Goal: Information Seeking & Learning: Learn about a topic

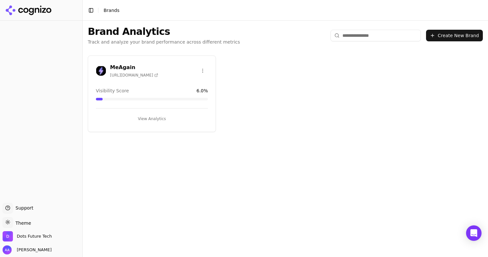
click at [183, 76] on div "MeAgain [URL][DOMAIN_NAME]" at bounding box center [152, 71] width 112 height 14
click at [165, 120] on button "View Analytics" at bounding box center [152, 119] width 112 height 10
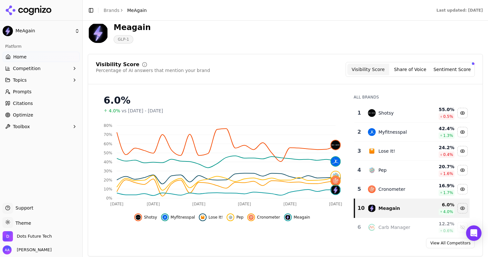
scroll to position [44, 0]
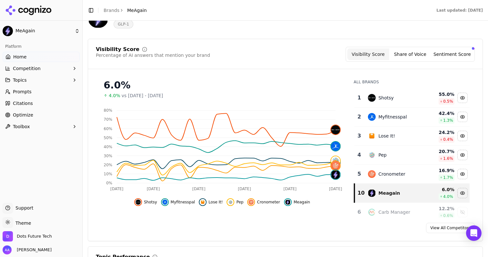
click at [150, 203] on span "Shotsy" at bounding box center [150, 202] width 13 height 5
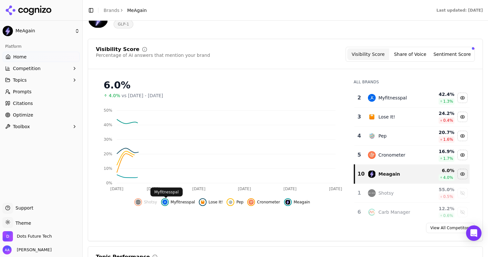
click at [179, 203] on span "Myfitnesspal" at bounding box center [183, 202] width 25 height 5
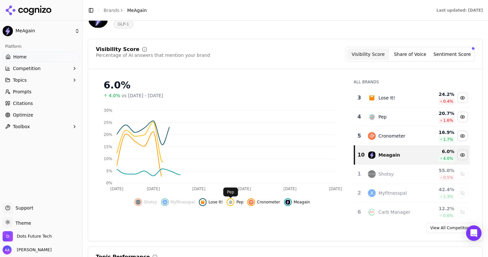
click at [219, 202] on span "Lose It!" at bounding box center [216, 202] width 14 height 5
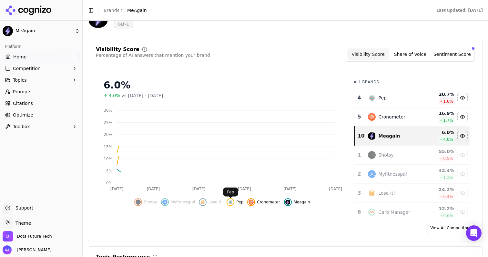
click at [240, 202] on span "Pep" at bounding box center [239, 202] width 7 height 5
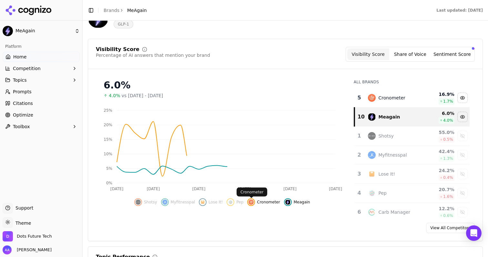
click at [256, 203] on button "Cronometer" at bounding box center [263, 202] width 33 height 8
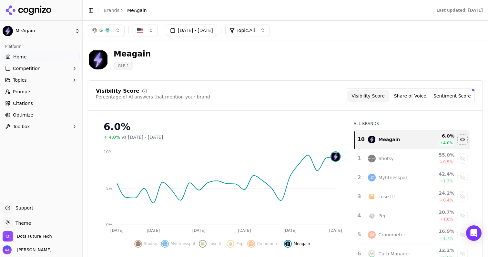
scroll to position [0, 0]
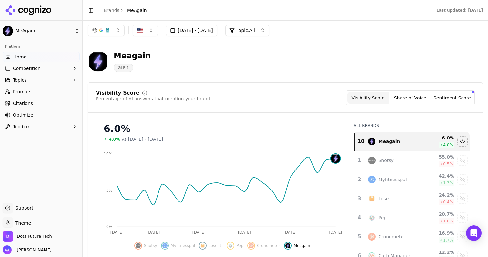
click at [205, 35] on button "[DATE] - [DATE]" at bounding box center [191, 31] width 51 height 12
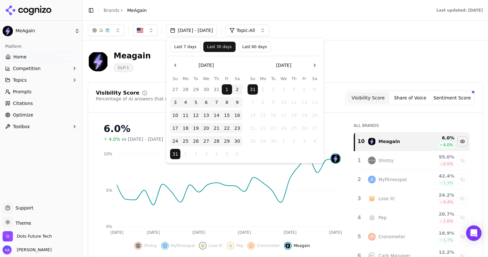
click at [256, 51] on button "Last 60 days" at bounding box center [254, 47] width 33 height 10
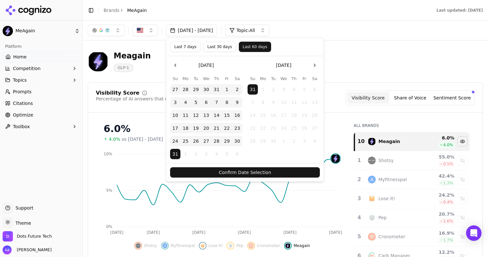
click at [229, 171] on button "Confirm Date Selection" at bounding box center [245, 172] width 150 height 10
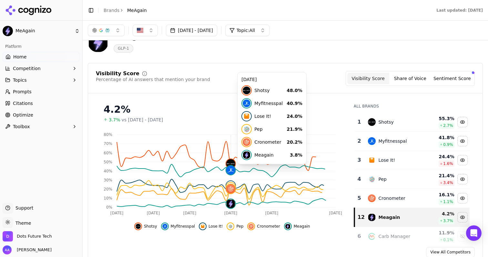
scroll to position [20, 0]
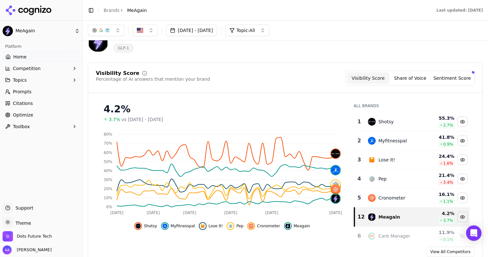
click at [151, 225] on span "Shotsy" at bounding box center [150, 225] width 13 height 5
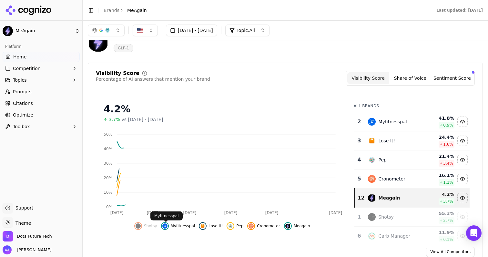
click at [179, 225] on span "Myfitnesspal" at bounding box center [183, 225] width 25 height 5
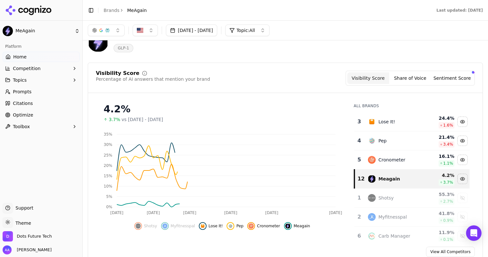
click at [220, 227] on span "Lose It!" at bounding box center [216, 225] width 14 height 5
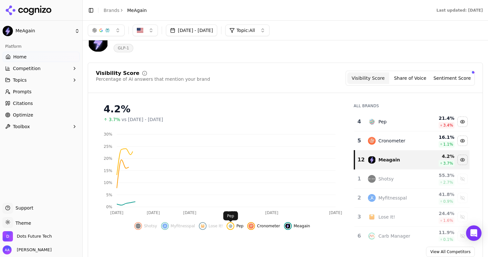
click at [237, 226] on span "Pep" at bounding box center [239, 225] width 7 height 5
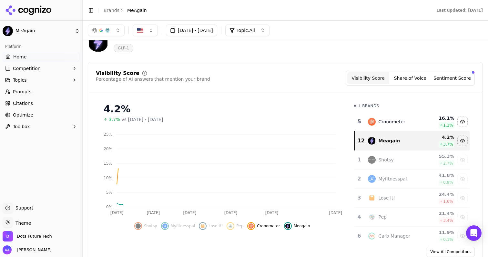
click at [248, 226] on div "Hide cronometer data" at bounding box center [251, 226] width 8 height 8
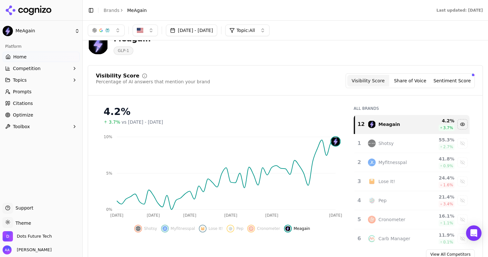
scroll to position [0, 0]
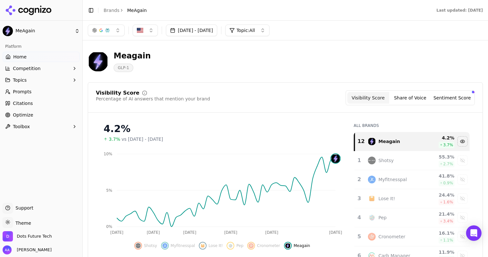
click at [196, 32] on button "[DATE] - [DATE]" at bounding box center [191, 31] width 51 height 12
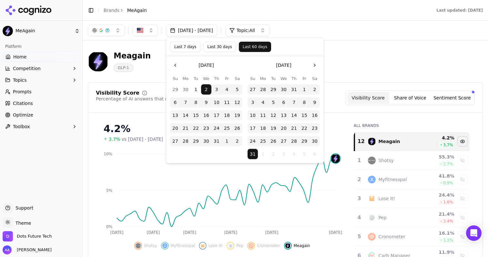
click at [218, 46] on button "Last 30 days" at bounding box center [219, 47] width 33 height 10
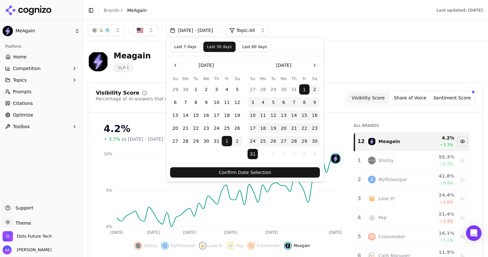
click at [253, 169] on button "Confirm Date Selection" at bounding box center [245, 172] width 150 height 10
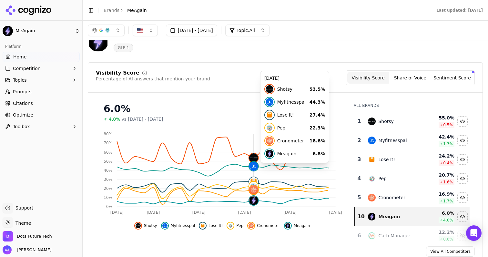
scroll to position [28, 0]
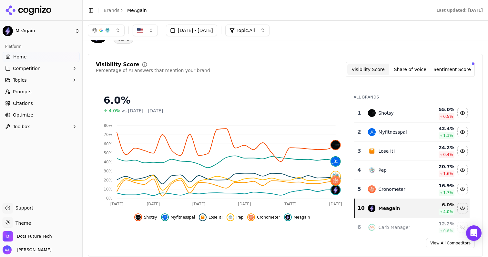
click at [202, 32] on button "[DATE] - [DATE]" at bounding box center [191, 31] width 51 height 12
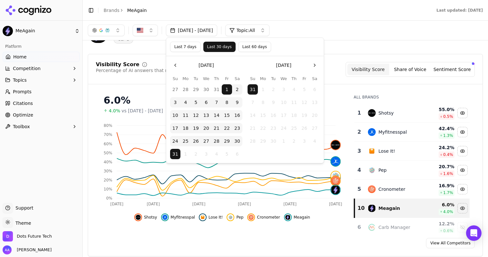
click at [255, 50] on button "Last 60 days" at bounding box center [254, 47] width 33 height 10
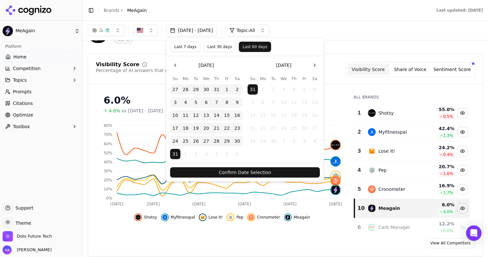
click at [230, 173] on button "Confirm Date Selection" at bounding box center [245, 172] width 150 height 10
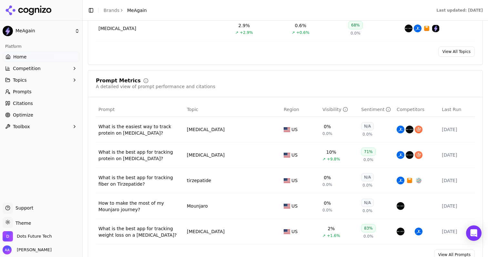
scroll to position [423, 0]
click at [333, 167] on td "10% ↗ +9.8%" at bounding box center [339, 155] width 39 height 26
click at [330, 160] on span "+9.8%" at bounding box center [333, 158] width 13 height 5
click at [137, 160] on div "What is the best app for tracking protein on [MEDICAL_DATA]?" at bounding box center [139, 155] width 83 height 13
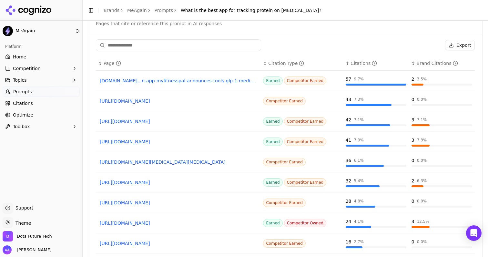
scroll to position [520, 0]
click at [173, 82] on link "[DOMAIN_NAME]...n-app-myfitnesspal-announces-tools-glp-1-medication-support" at bounding box center [178, 80] width 157 height 6
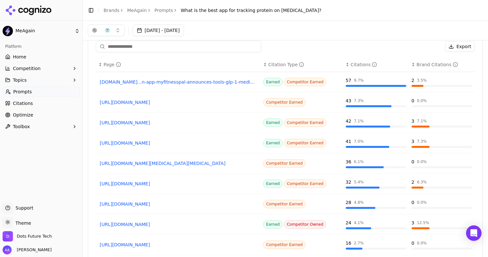
scroll to position [492, 0]
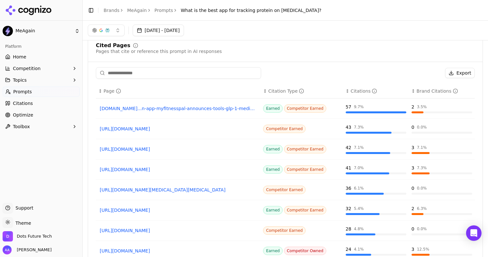
click at [454, 92] on circle "Data table" at bounding box center [455, 91] width 4 height 4
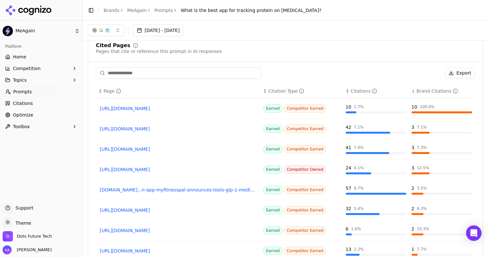
click at [177, 173] on link "[URL][DOMAIN_NAME]" at bounding box center [178, 169] width 157 height 6
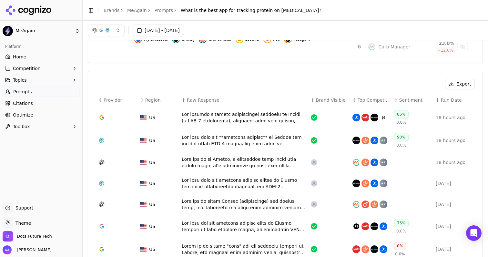
scroll to position [169, 0]
click at [224, 122] on div "Data table" at bounding box center [244, 117] width 124 height 13
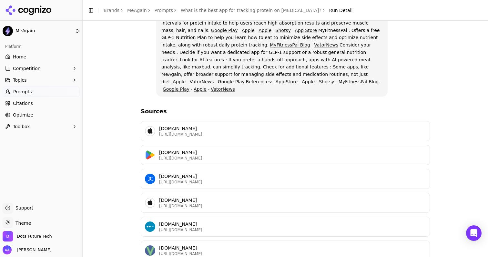
scroll to position [168, 0]
